Goal: Find specific page/section: Find specific page/section

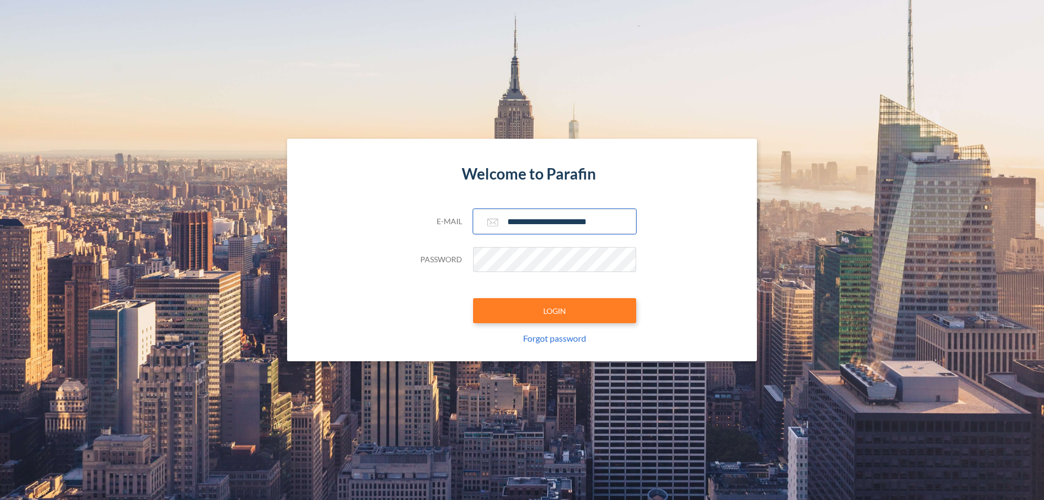
type input "**********"
click at [555, 311] on button "LOGIN" at bounding box center [554, 310] width 163 height 25
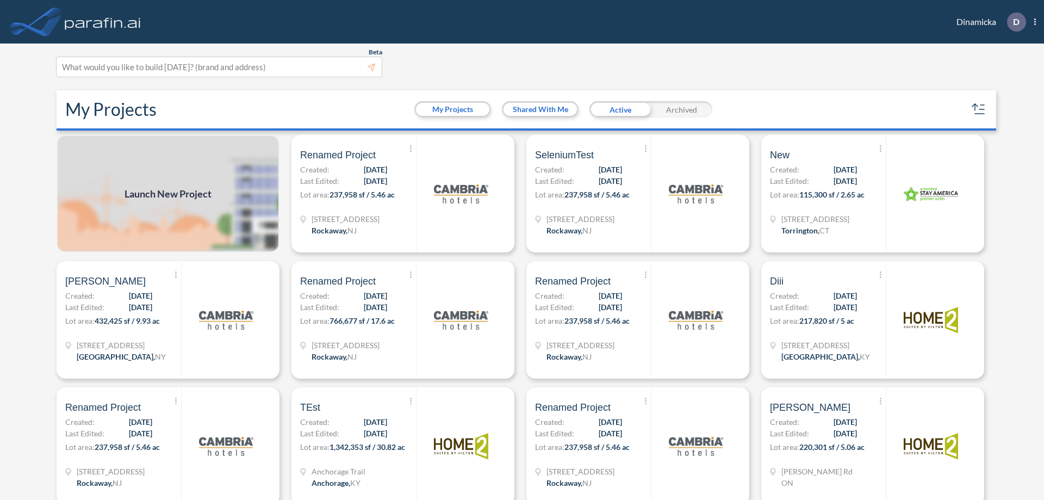
scroll to position [3, 0]
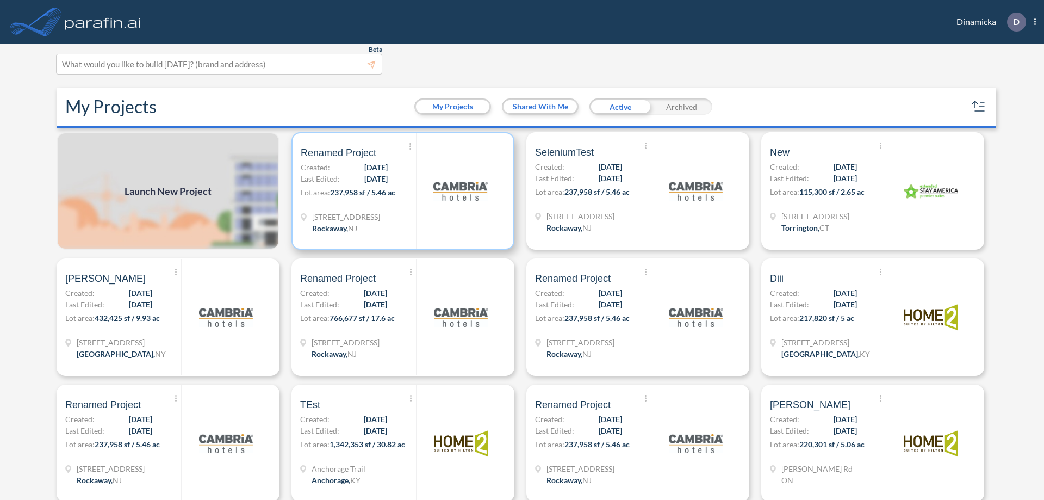
click at [401, 191] on p "Lot area: 237,958 sf / 5.46 ac" at bounding box center [358, 195] width 115 height 16
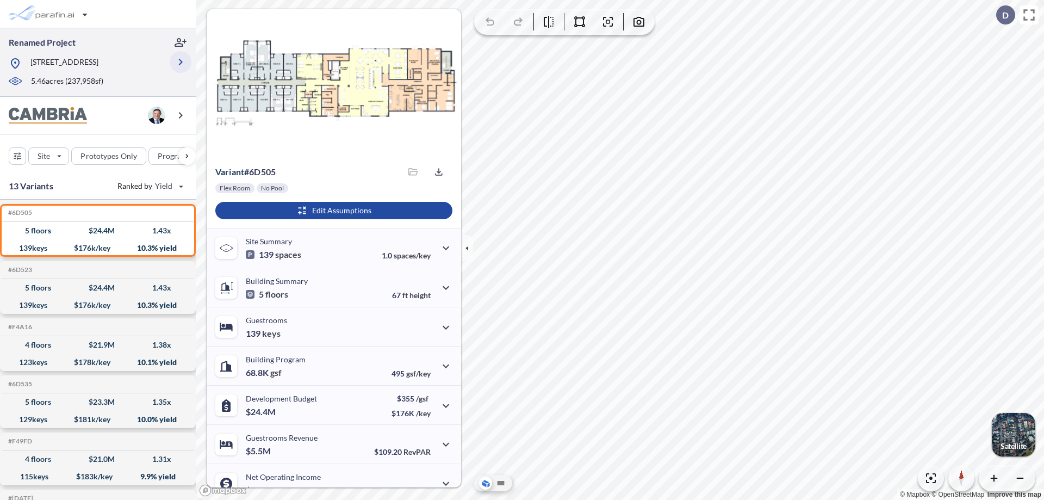
click at [181, 62] on icon "button" at bounding box center [180, 61] width 13 height 13
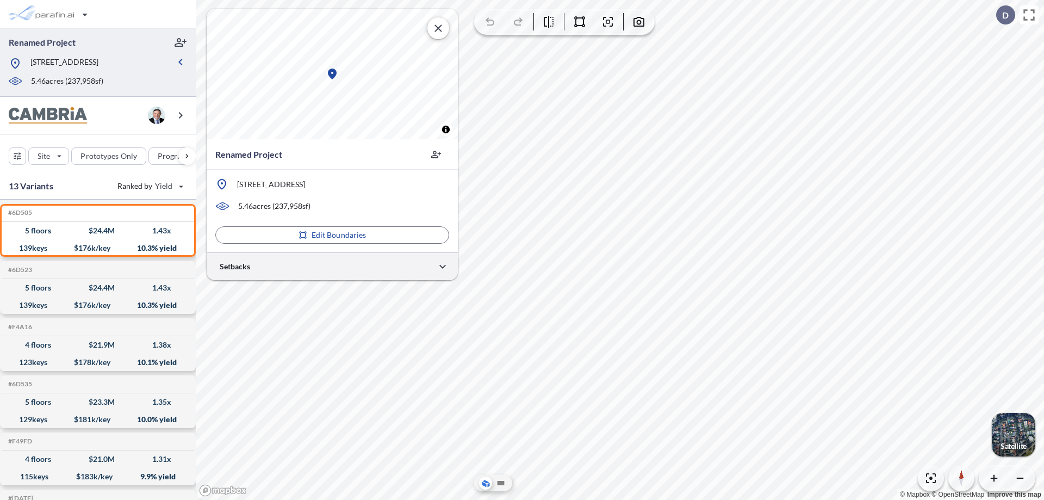
click at [332, 266] on div at bounding box center [332, 266] width 251 height 28
